Goal: Task Accomplishment & Management: Manage account settings

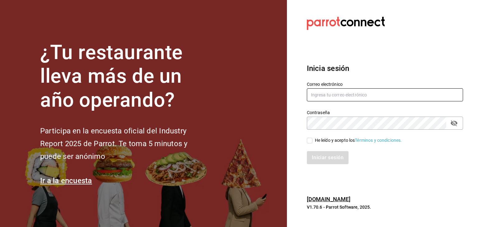
type input "[EMAIL_ADDRESS][DOMAIN_NAME]"
click at [309, 141] on input "He leído y acepto los Términos y condiciones." at bounding box center [310, 141] width 6 height 6
checkbox input "true"
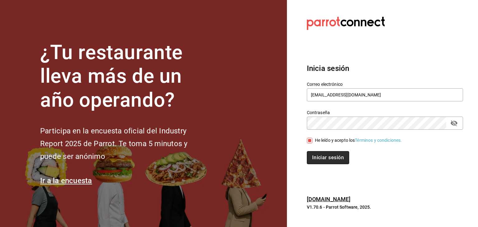
click at [323, 159] on button "Iniciar sesión" at bounding box center [328, 157] width 42 height 13
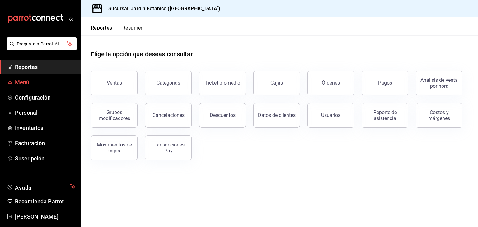
click at [29, 84] on span "Menú" at bounding box center [45, 82] width 61 height 8
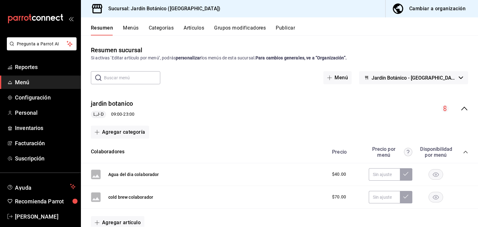
click at [197, 30] on button "Artículos" at bounding box center [193, 30] width 21 height 11
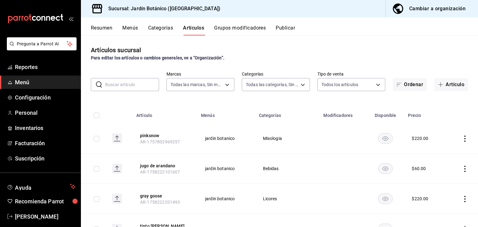
type input "781aeb6b-8595-4416-8dd1-2d5c48ea7787"
type input "bc4cd7c8-4a42-4297-b95c-93f2e771a0e9,53fe0218-541b-4ccf-b7e7-fc4f19696d3f,f5ada…"
click at [439, 85] on span "button" at bounding box center [441, 84] width 7 height 5
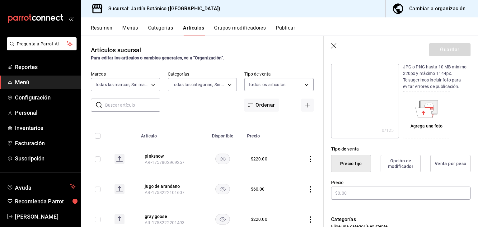
scroll to position [70, 0]
type input "descorche licores"
click at [362, 193] on input "text" at bounding box center [400, 192] width 139 height 13
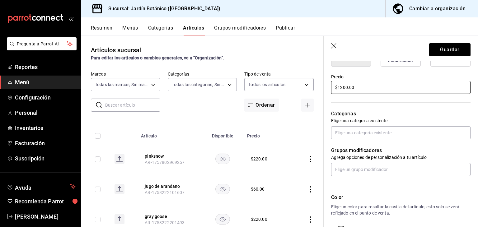
scroll to position [20, 0]
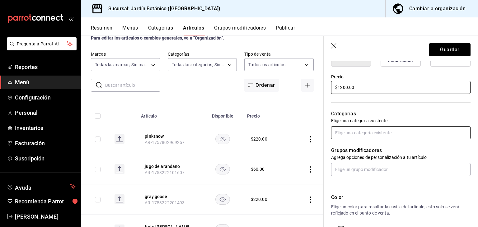
type input "$1200.00"
click at [361, 135] on input "text" at bounding box center [400, 132] width 139 height 13
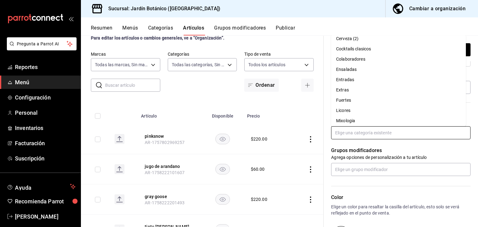
scroll to position [25, 0]
click at [347, 111] on li "Licores" at bounding box center [398, 110] width 135 height 10
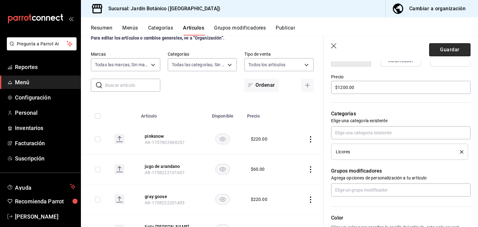
click at [437, 46] on button "Guardar" at bounding box center [449, 49] width 41 height 13
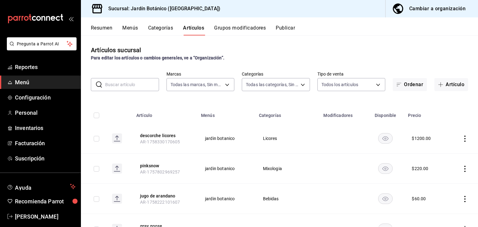
click at [123, 30] on button "Menús" at bounding box center [130, 30] width 16 height 11
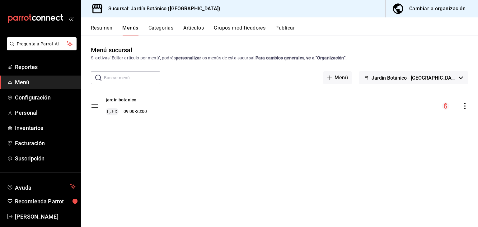
click at [465, 107] on icon "actions" at bounding box center [464, 106] width 6 height 6
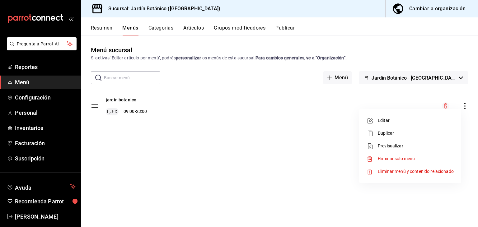
click at [294, 173] on div at bounding box center [239, 113] width 478 height 227
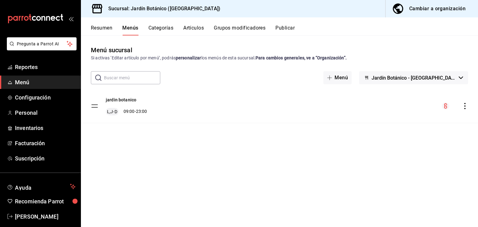
click at [432, 9] on div "Cambiar a organización" at bounding box center [437, 8] width 56 height 9
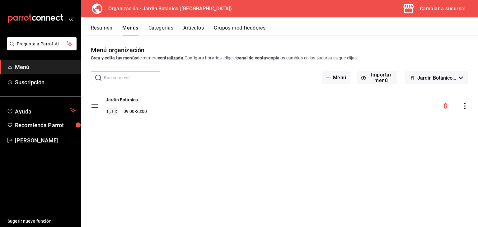
click at [465, 105] on icon "actions" at bounding box center [464, 106] width 6 height 6
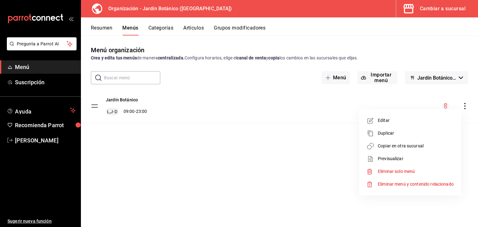
click at [404, 147] on span "Copiar en otra sucursal" at bounding box center [415, 146] width 76 height 7
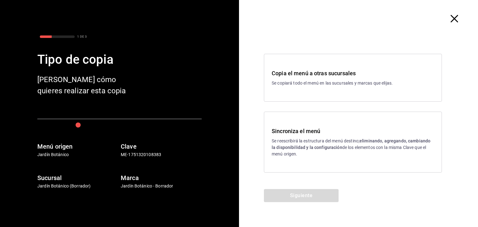
click at [324, 169] on div "Sincroniza el menú Se reescribirá la estructura del menú destino; eliminando, a…" at bounding box center [353, 142] width 178 height 61
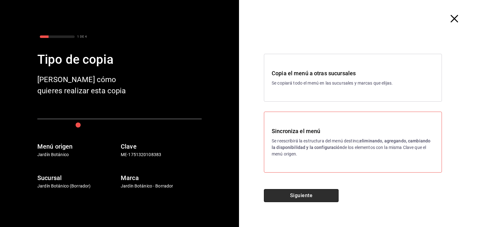
click at [312, 196] on button "Siguiente" at bounding box center [301, 195] width 75 height 13
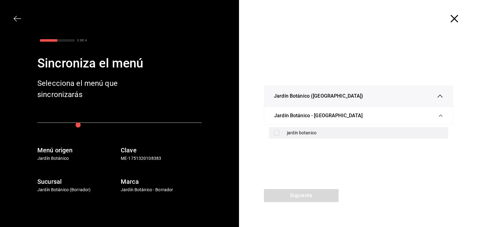
click at [278, 132] on input "checkbox" at bounding box center [277, 133] width 6 height 6
checkbox input "true"
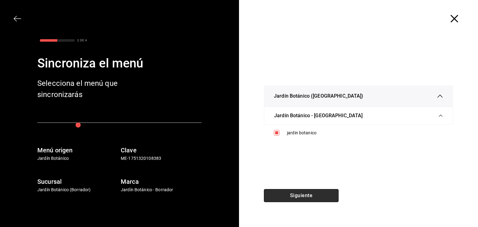
click at [286, 193] on button "Siguiente" at bounding box center [301, 195] width 75 height 13
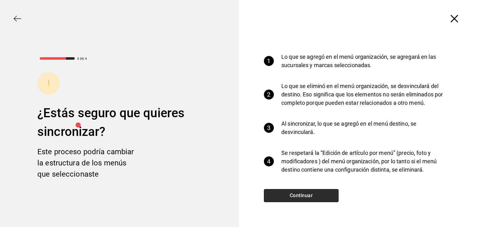
click at [286, 193] on button "Continuar" at bounding box center [301, 195] width 75 height 13
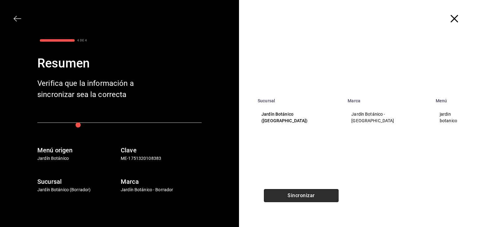
click at [286, 193] on button "Sincronizar" at bounding box center [301, 195] width 75 height 13
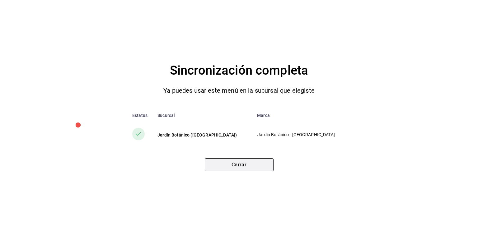
click at [249, 161] on button "Cerrar" at bounding box center [239, 164] width 69 height 13
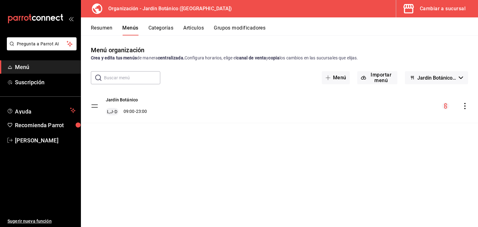
click at [189, 26] on button "Artículos" at bounding box center [193, 30] width 21 height 11
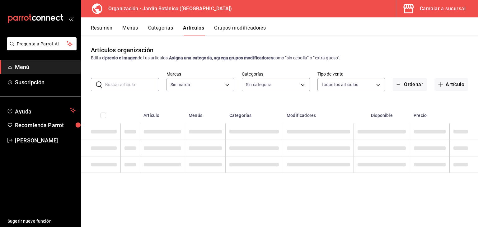
type input "6d1b2986-5c25-4092-89b6-089a59526a2d"
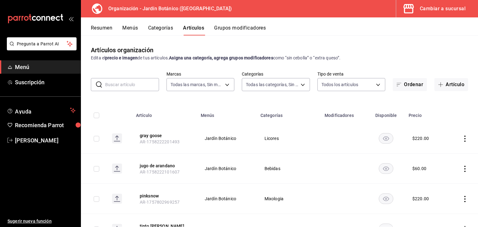
type input "8321d78d-ca8a-4614-a04c-f53c811f7722,4b96edc6-7cc0-4c56-ac22-35b78c4b3f72,ff85e…"
click at [442, 82] on button "Artículo" at bounding box center [451, 84] width 34 height 13
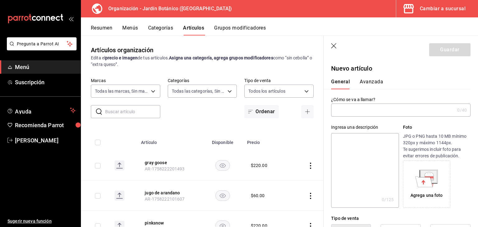
click at [367, 108] on input "text" at bounding box center [392, 110] width 123 height 12
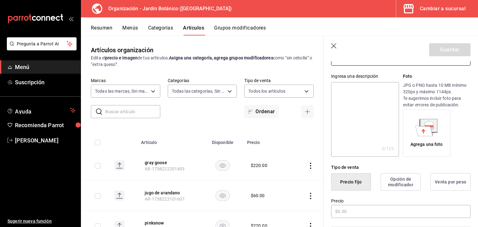
scroll to position [55, 0]
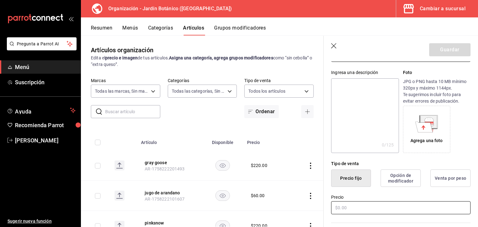
type input "descorche licores"
click at [372, 207] on input "text" at bounding box center [400, 207] width 139 height 13
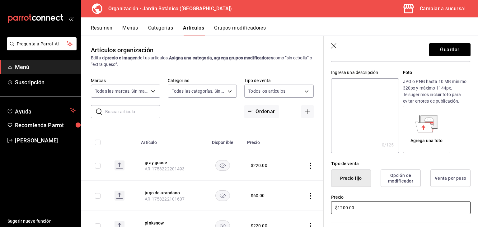
scroll to position [146, 0]
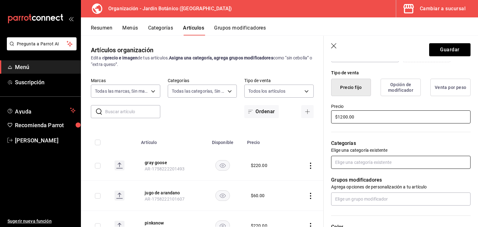
type input "$1200.00"
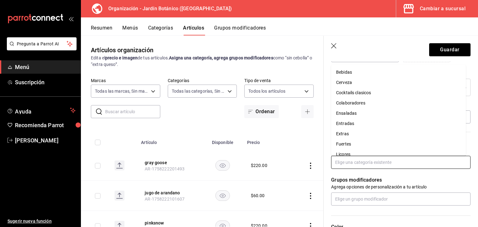
click at [381, 159] on input "text" at bounding box center [400, 162] width 139 height 13
click at [361, 151] on li "Licores" at bounding box center [398, 151] width 135 height 10
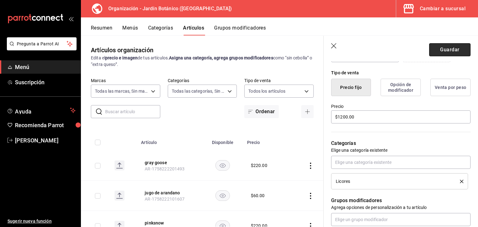
click at [443, 55] on button "Guardar" at bounding box center [449, 49] width 41 height 13
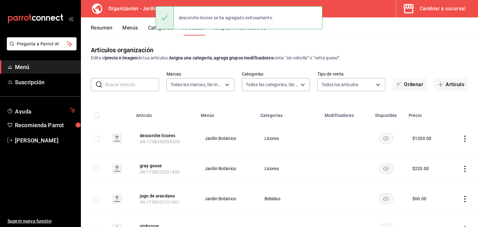
click at [135, 32] on button "Menús" at bounding box center [130, 30] width 16 height 11
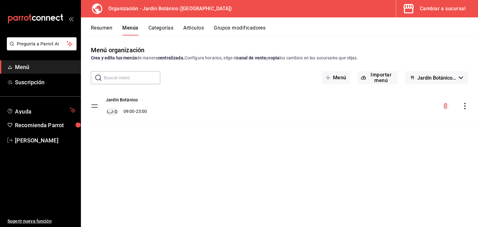
click at [463, 108] on icon "actions" at bounding box center [464, 106] width 6 height 6
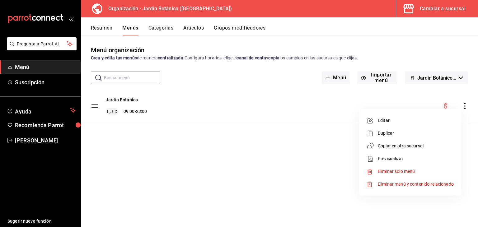
click at [407, 147] on span "Copiar en otra sucursal" at bounding box center [415, 146] width 76 height 7
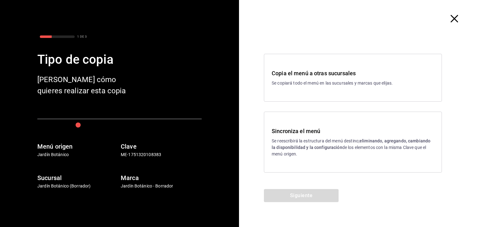
click at [308, 136] on div "Sincroniza el menú Se reescribirá la estructura del menú destino; eliminando, a…" at bounding box center [352, 142] width 162 height 30
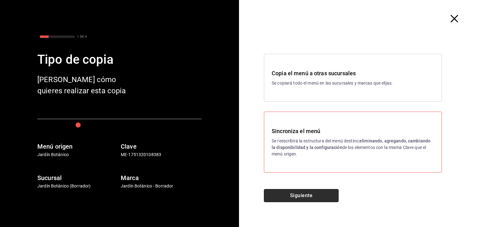
click at [292, 194] on button "Siguiente" at bounding box center [301, 195] width 75 height 13
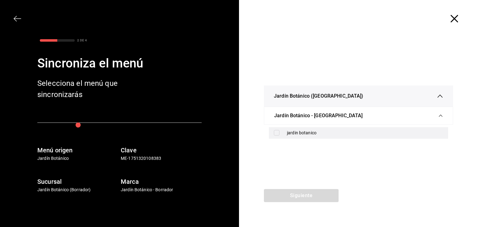
click at [290, 132] on div "jardin botanico" at bounding box center [365, 133] width 156 height 7
checkbox input "true"
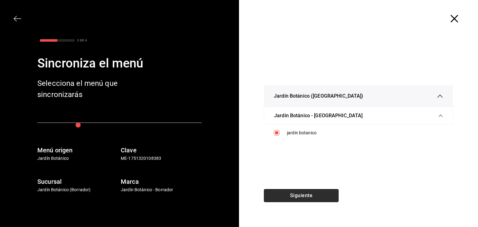
click at [283, 196] on button "Siguiente" at bounding box center [301, 195] width 75 height 13
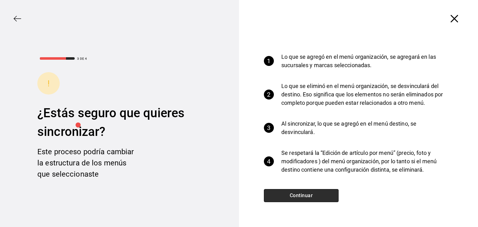
click at [283, 196] on button "Continuar" at bounding box center [301, 195] width 75 height 13
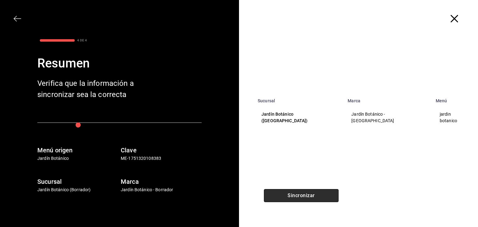
click at [283, 196] on button "Sincronizar" at bounding box center [301, 195] width 75 height 13
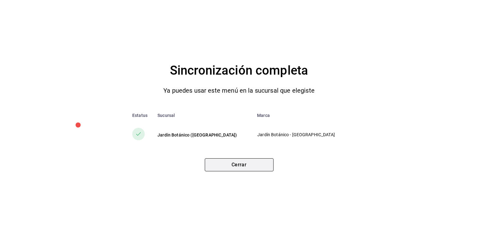
click at [231, 166] on button "Cerrar" at bounding box center [239, 164] width 69 height 13
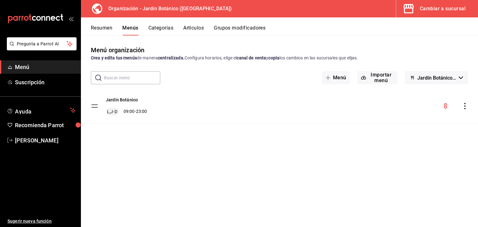
click at [189, 30] on button "Artículos" at bounding box center [193, 30] width 21 height 11
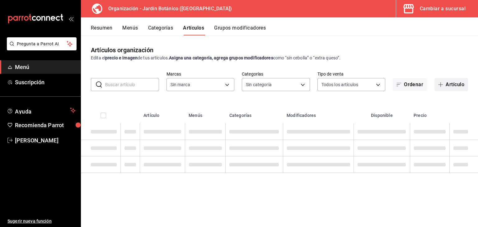
click at [446, 85] on button "Artículo" at bounding box center [451, 84] width 34 height 13
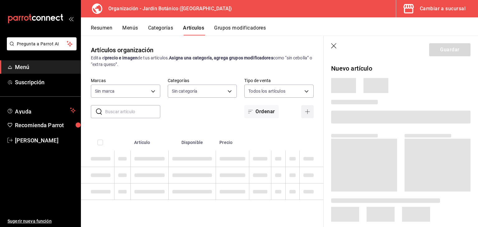
type input "6d1b2986-5c25-4092-89b6-089a59526a2d"
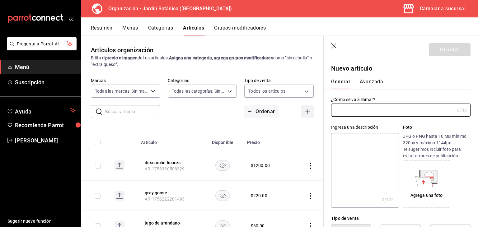
type input "8321d78d-ca8a-4614-a04c-f53c811f7722,4b96edc6-7cc0-4c56-ac22-35b78c4b3f72,ff85e…"
type input "AR-1758331606180"
click at [446, 85] on div "General Avanzada" at bounding box center [397, 84] width 132 height 11
click at [381, 109] on input "text" at bounding box center [392, 110] width 123 height 12
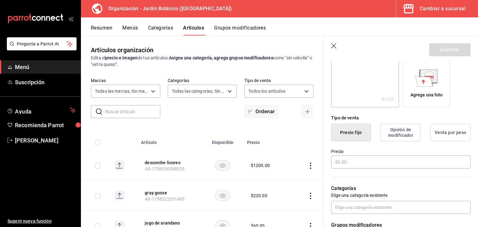
scroll to position [101, 0]
type input "mr seth birthday"
click at [353, 160] on input "text" at bounding box center [400, 161] width 139 height 13
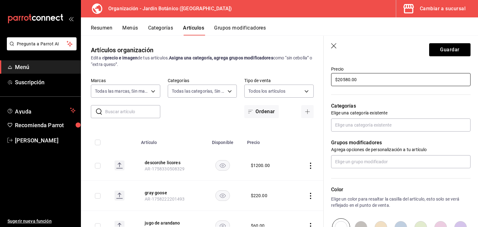
scroll to position [183, 0]
type input "$20580.00"
click at [386, 126] on input "text" at bounding box center [400, 125] width 139 height 13
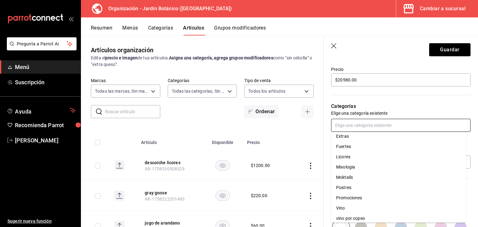
scroll to position [65, 0]
click at [358, 197] on li "Promociones" at bounding box center [398, 197] width 135 height 10
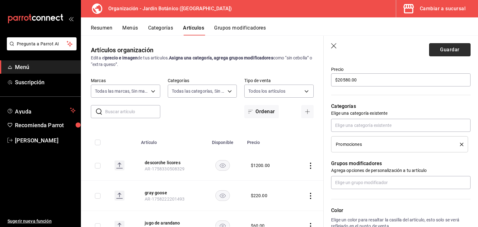
click at [439, 51] on button "Guardar" at bounding box center [449, 49] width 41 height 13
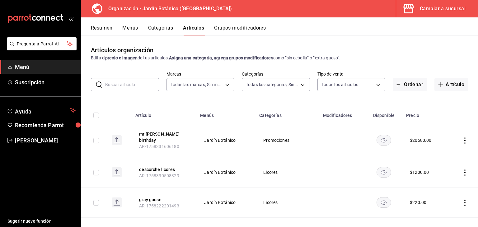
click at [126, 27] on button "Menús" at bounding box center [130, 30] width 16 height 11
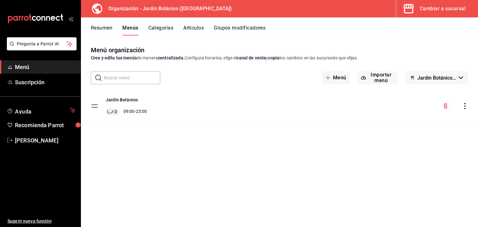
click at [464, 108] on icon "actions" at bounding box center [464, 106] width 6 height 6
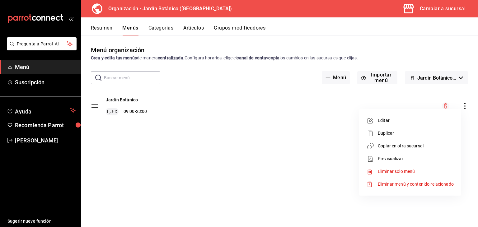
click at [402, 146] on span "Copiar en otra sucursal" at bounding box center [415, 146] width 76 height 7
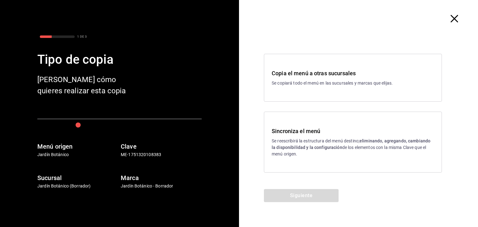
click at [358, 145] on p "Se reescribirá la estructura del menú destino; eliminando, agregando, cambiando…" at bounding box center [352, 148] width 162 height 20
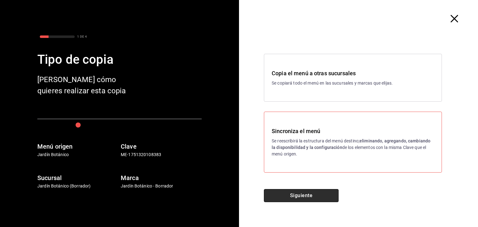
click at [305, 191] on button "Siguiente" at bounding box center [301, 195] width 75 height 13
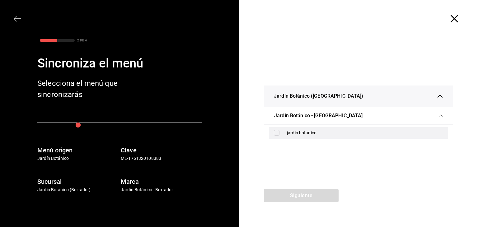
click at [279, 134] on input "checkbox" at bounding box center [277, 133] width 6 height 6
checkbox input "true"
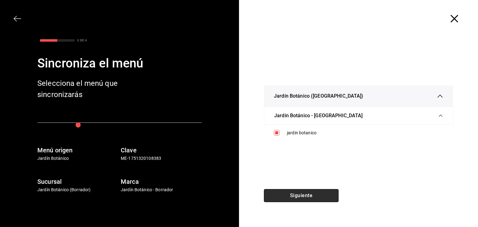
click at [290, 196] on button "Siguiente" at bounding box center [301, 195] width 75 height 13
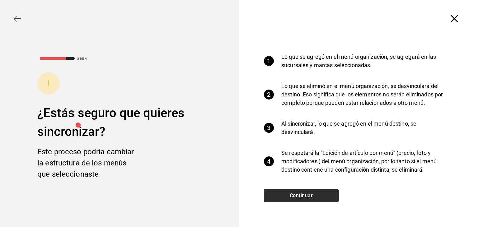
click at [290, 196] on button "Continuar" at bounding box center [301, 195] width 75 height 13
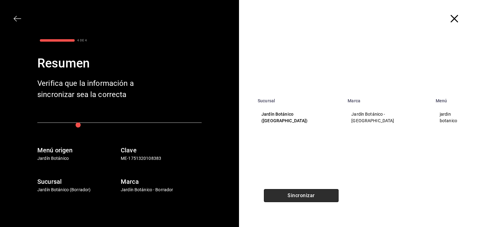
click at [290, 196] on button "Sincronizar" at bounding box center [301, 195] width 75 height 13
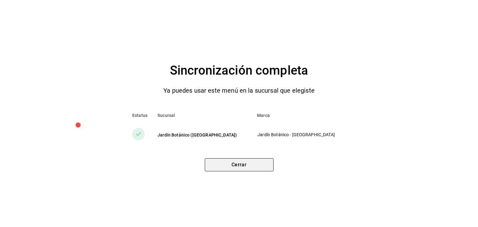
click at [256, 167] on button "Cerrar" at bounding box center [239, 164] width 69 height 13
